Goal: Communication & Community: Ask a question

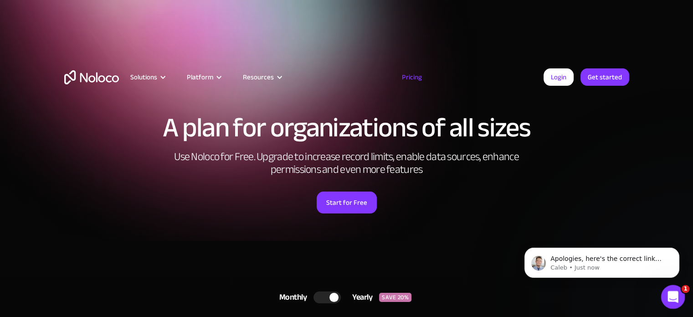
click at [669, 299] on icon "Open Intercom Messenger" at bounding box center [671, 295] width 15 height 15
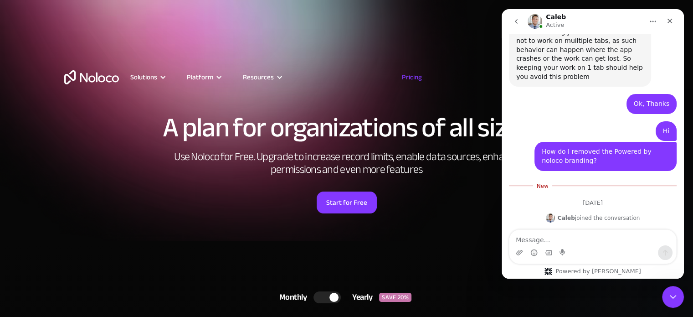
scroll to position [2217, 0]
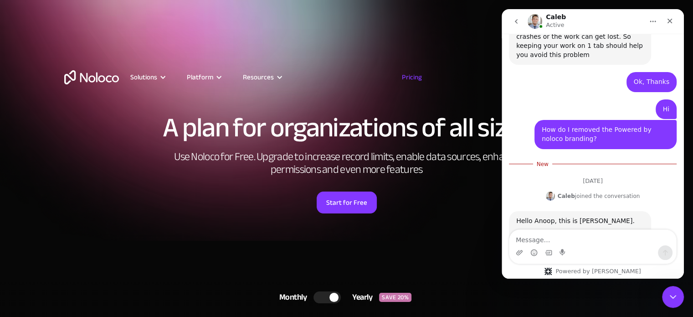
click at [538, 237] on textarea "Message…" at bounding box center [593, 237] width 167 height 15
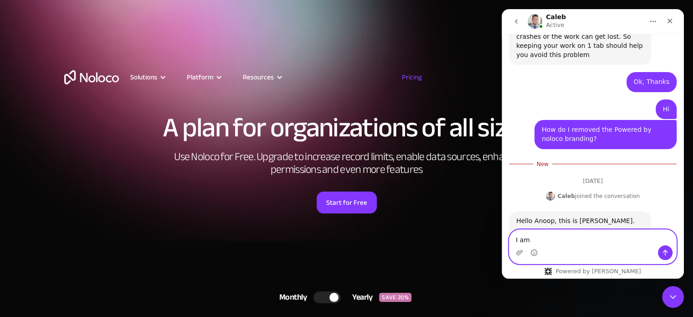
click at [528, 238] on textarea "I am" at bounding box center [593, 237] width 167 height 15
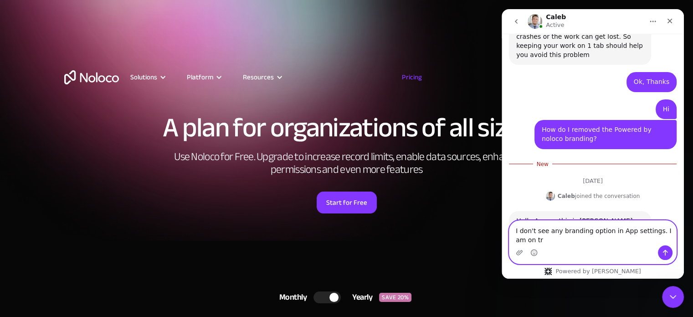
scroll to position [2226, 0]
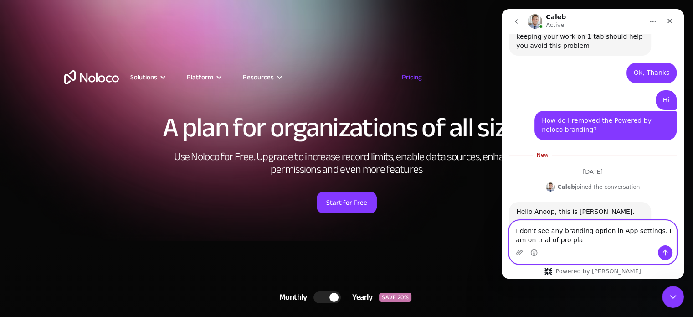
type textarea "I don't see any branding option in App settings. I am on trial of pro plan"
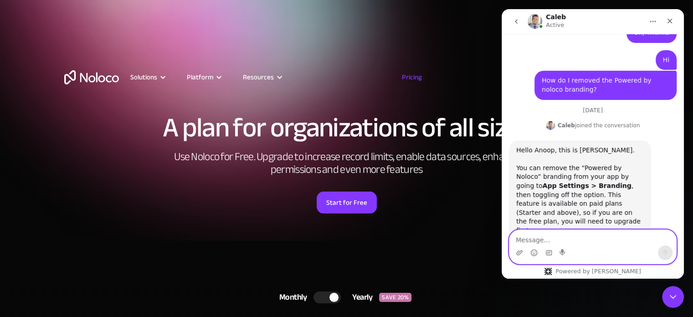
scroll to position [2268, 0]
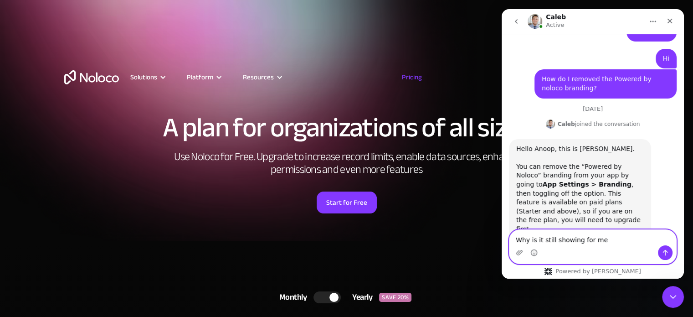
type textarea "Why is it still showing for me?"
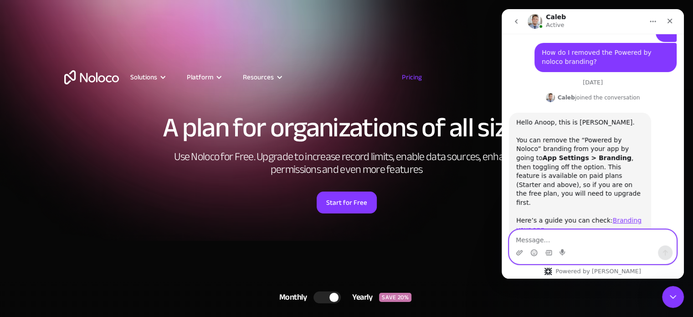
scroll to position [2295, 0]
type textarea "S"
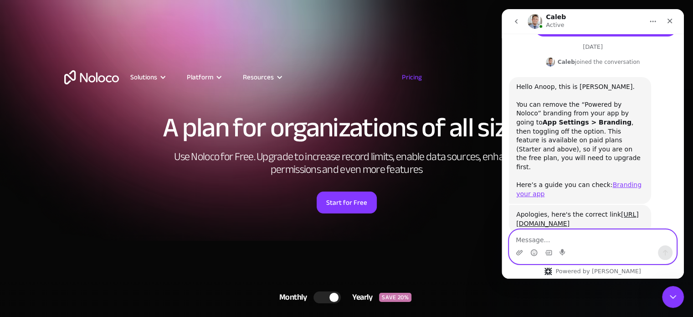
scroll to position [2331, 0]
paste textarea "[URL][DOMAIN_NAME]"
type textarea "[URL][DOMAIN_NAME]"
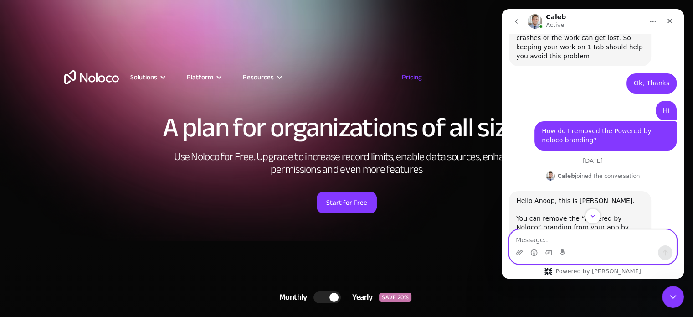
scroll to position [2211, 0]
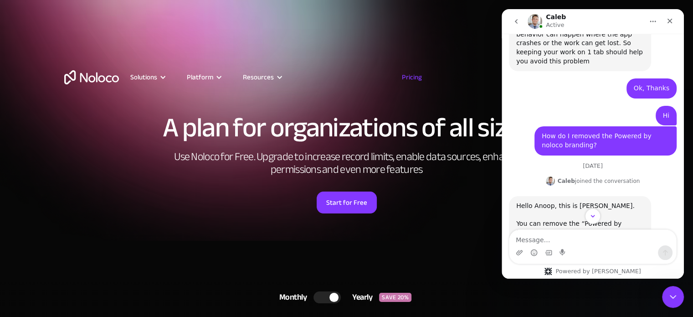
drag, startPoint x: 682, startPoint y: 211, endPoint x: 682, endPoint y: 196, distance: 14.6
click at [682, 196] on div "Let us know if we can help with anything as you get started with Noloco. [DATE]…" at bounding box center [593, 136] width 182 height 205
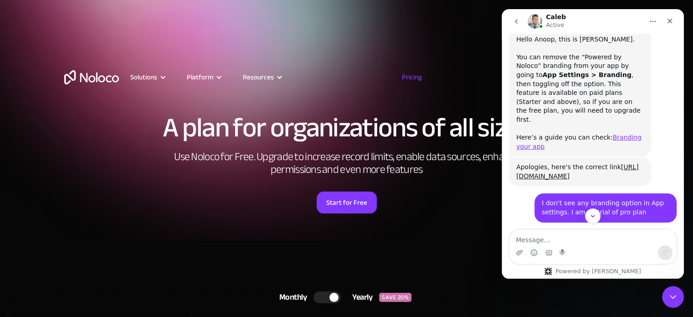
scroll to position [2385, 0]
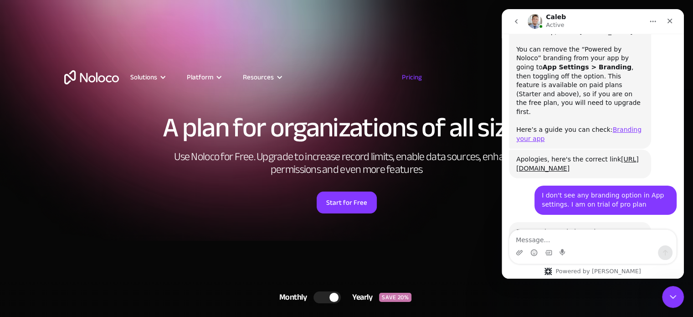
drag, startPoint x: 680, startPoint y: 206, endPoint x: 1190, endPoint y: 237, distance: 510.0
click at [561, 237] on textarea "Message…" at bounding box center [593, 237] width 167 height 15
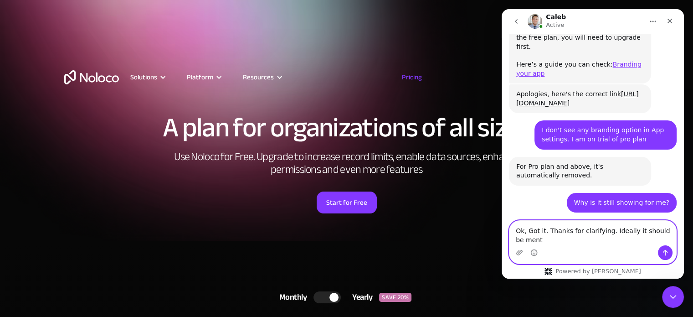
scroll to position [2460, 0]
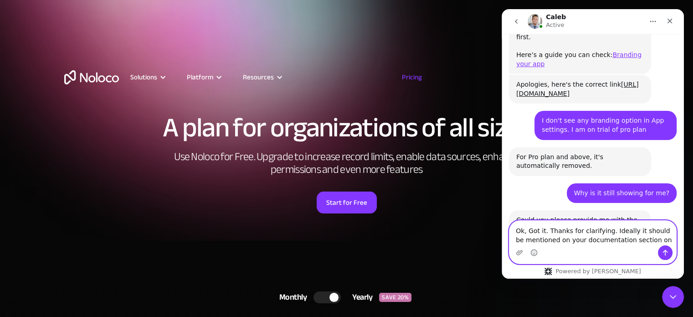
click at [653, 241] on textarea "Ok, Got it. Thanks for clarifying. Ideally it should be mentioned on your docum…" at bounding box center [593, 233] width 167 height 25
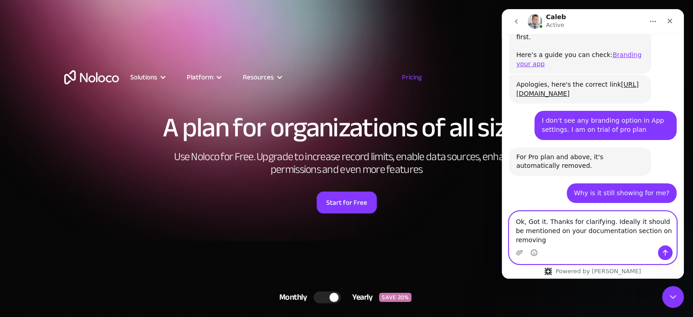
scroll to position [2469, 0]
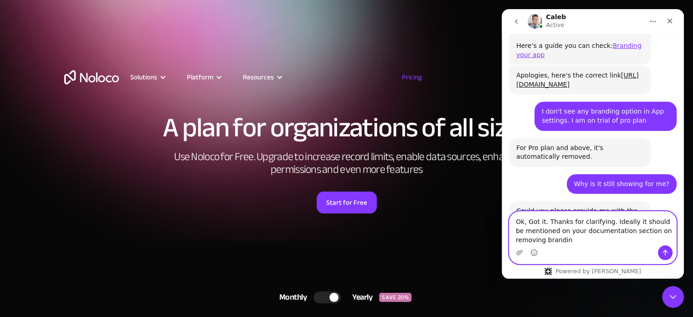
type textarea "Ok, Got it. Thanks for clarifying. Ideally it should be mentioned on your docum…"
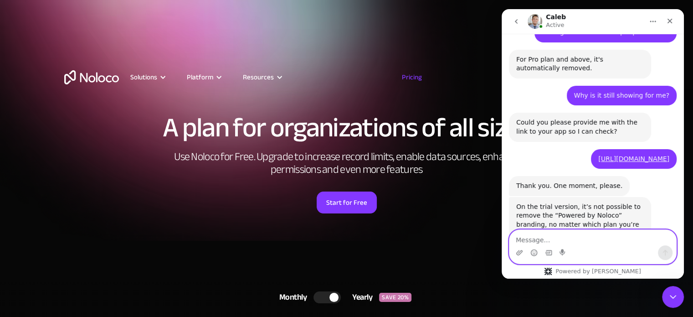
scroll to position [2559, 0]
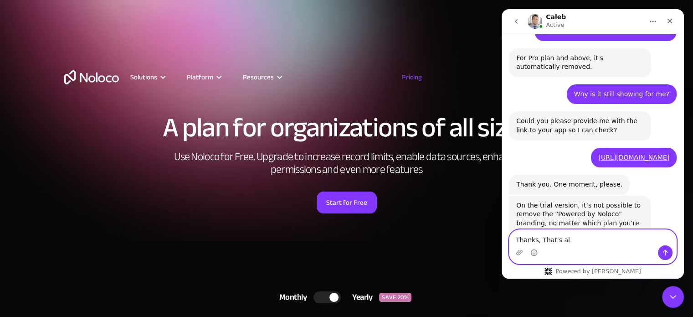
type textarea "Thanks, That's all"
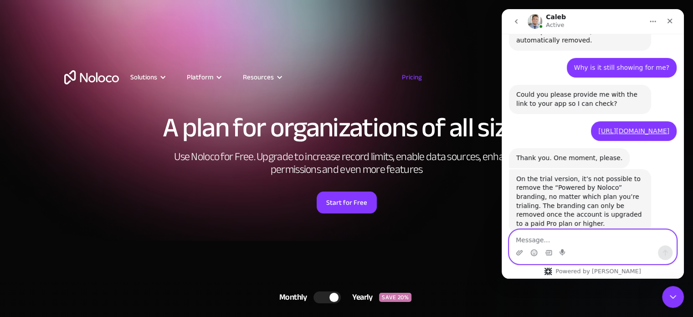
scroll to position [2586, 0]
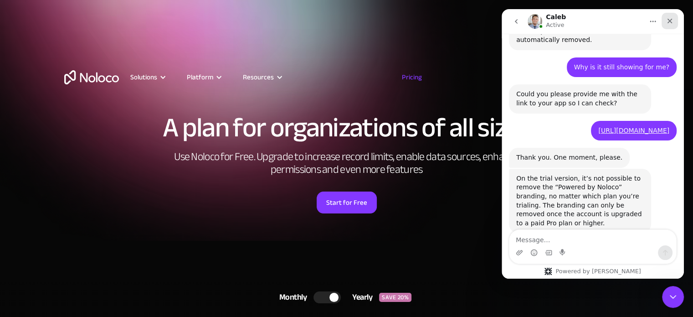
click at [670, 19] on icon "Close" at bounding box center [669, 20] width 7 height 7
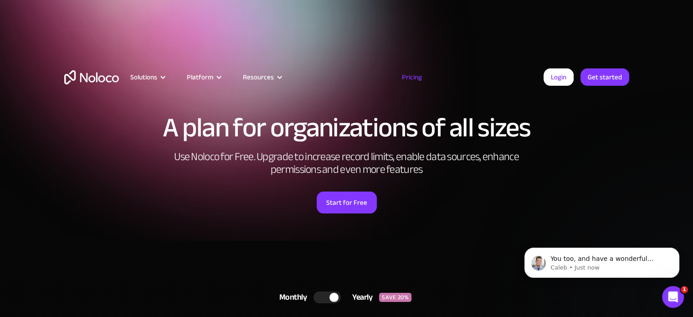
scroll to position [2703, 0]
